Goal: Task Accomplishment & Management: Manage account settings

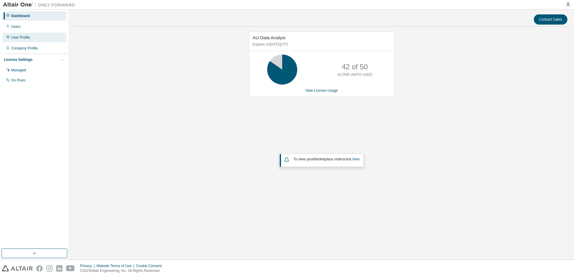
drag, startPoint x: 26, startPoint y: 37, endPoint x: 29, endPoint y: 37, distance: 3.4
click at [25, 37] on div "User Profile" at bounding box center [20, 37] width 19 height 5
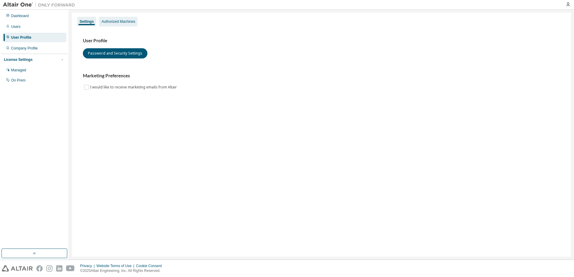
click at [122, 20] on div "Authorized Machines" at bounding box center [118, 21] width 34 height 5
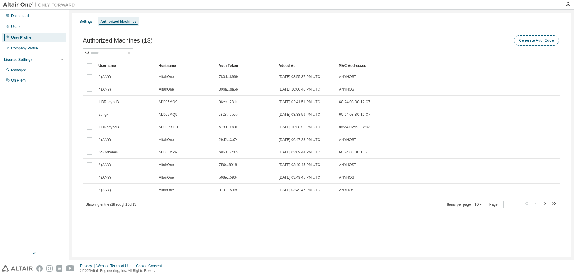
click at [527, 42] on button "Generate Auth Code" at bounding box center [536, 40] width 45 height 10
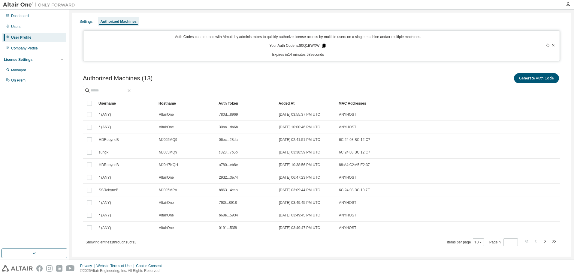
click at [323, 47] on icon at bounding box center [323, 46] width 3 height 4
click at [568, 1] on div at bounding box center [568, 4] width 12 height 9
click at [568, 3] on icon "button" at bounding box center [567, 4] width 5 height 5
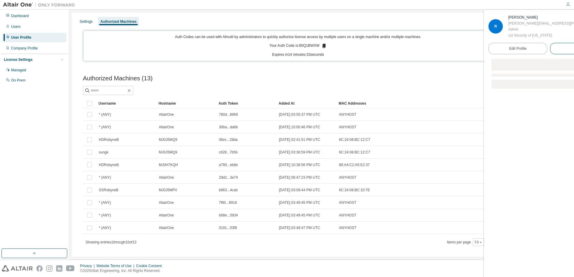
click at [573, 46] on span "Logout" at bounding box center [578, 49] width 11 height 6
